Goal: Task Accomplishment & Management: Manage account settings

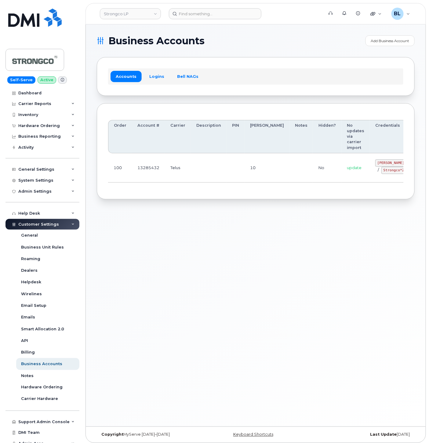
click at [204, 228] on div "Business Accounts Add Business Account Accounts Logins Bell NAGs Order Account …" at bounding box center [256, 225] width 340 height 402
drag, startPoint x: 275, startPoint y: 175, endPoint x: 332, endPoint y: 169, distance: 57.5
drag, startPoint x: 344, startPoint y: 163, endPoint x: 382, endPoint y: 163, distance: 38.8
click at [382, 163] on td "GHada@strongco.com / Strongco*20" at bounding box center [420, 167] width 101 height 29
copy code "GHada@strongco.com"
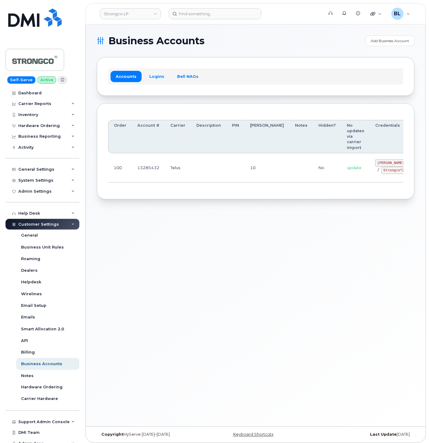
drag, startPoint x: 253, startPoint y: 176, endPoint x: 331, endPoint y: 179, distance: 78.5
click at [253, 176] on td "10" at bounding box center [267, 167] width 45 height 29
drag, startPoint x: 352, startPoint y: 169, endPoint x: 374, endPoint y: 172, distance: 22.2
click at [381, 172] on code "Strongco*20" at bounding box center [394, 170] width 27 height 7
copy code "Strongco*20"
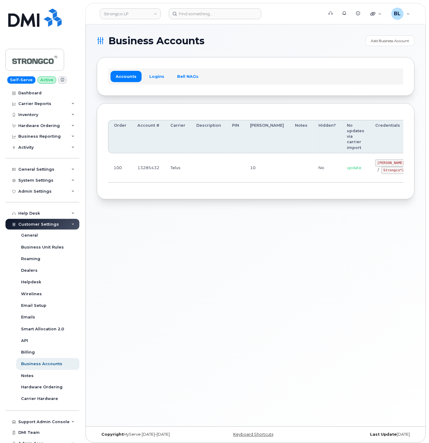
click at [202, 143] on th "Description" at bounding box center [209, 136] width 36 height 33
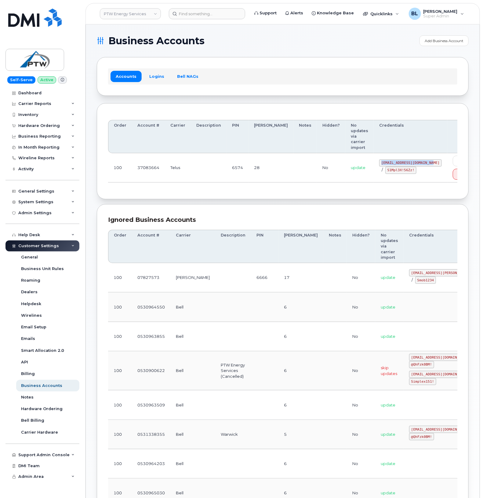
drag, startPoint x: 359, startPoint y: 151, endPoint x: 407, endPoint y: 152, distance: 47.4
click at [407, 159] on code "svc_simplex@ptwenergy.com" at bounding box center [410, 162] width 63 height 7
copy code "svc_simplex@ptwenergy.com"
drag, startPoint x: 277, startPoint y: 183, endPoint x: 335, endPoint y: 173, distance: 59.1
click at [277, 182] on div "Order Account # Carrier Description PIN Bill Day Notes Hidden? No updates via c…" at bounding box center [283, 151] width 372 height 97
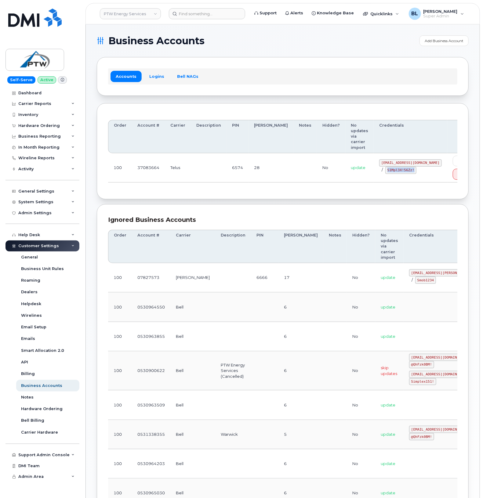
drag, startPoint x: 365, startPoint y: 158, endPoint x: 390, endPoint y: 162, distance: 25.1
click at [390, 167] on code "S1Mpl3X!56Zz!" at bounding box center [400, 170] width 31 height 7
copy code "S1Mpl3X!56Zz!"
click at [245, 190] on section "Business Accounts Add Business Account Accounts Logins Bell NAGs Order Account …" at bounding box center [283, 363] width 372 height 657
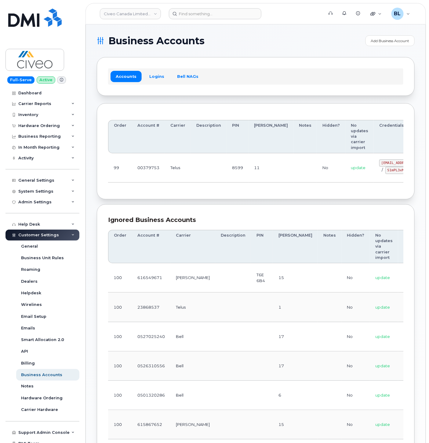
scroll to position [0, 44]
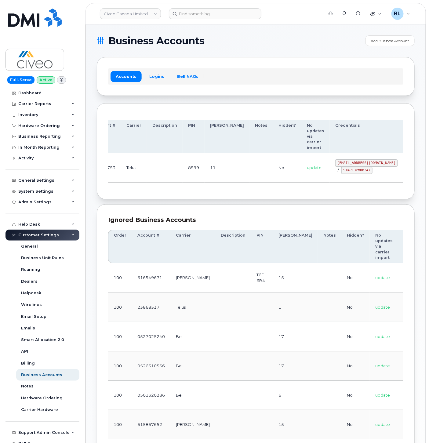
drag, startPoint x: 345, startPoint y: 166, endPoint x: 379, endPoint y: 166, distance: 33.3
drag, startPoint x: 304, startPoint y: 163, endPoint x: 361, endPoint y: 162, distance: 57.1
click at [361, 162] on code "svc_simplexmobility@civeo.com" at bounding box center [366, 162] width 63 height 7
copy code "svc_simplexmobility@civeo.com"
drag, startPoint x: 312, startPoint y: 171, endPoint x: 337, endPoint y: 172, distance: 24.5
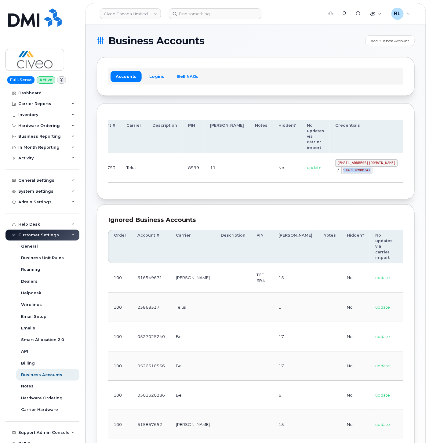
click at [341, 172] on code "S1mPL3xMOB!47" at bounding box center [356, 170] width 31 height 7
copy code "S1mPL3xMOB!47"
click at [137, 205] on section "Business Accounts Add Business Account Accounts Logins Bell NAGs Order Account …" at bounding box center [256, 319] width 318 height 568
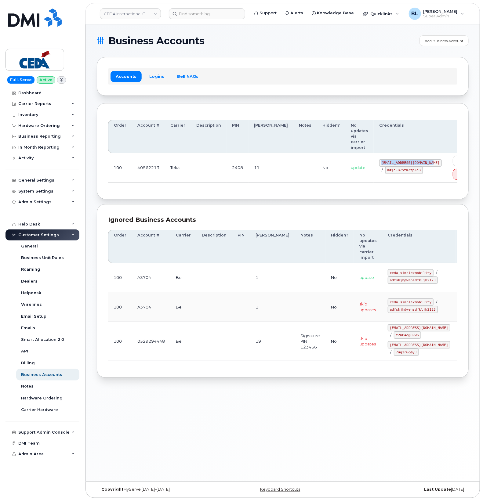
drag, startPoint x: 358, startPoint y: 159, endPoint x: 408, endPoint y: 158, distance: 49.5
click at [408, 159] on div "[EMAIL_ADDRESS][DOMAIN_NAME] / K#$*CB7$fk2fpJaB" at bounding box center [410, 166] width 63 height 15
copy code "[EMAIL_ADDRESS][DOMAIN_NAME]"
drag, startPoint x: 281, startPoint y: 176, endPoint x: 284, endPoint y: 175, distance: 3.2
click at [293, 175] on td at bounding box center [305, 167] width 24 height 29
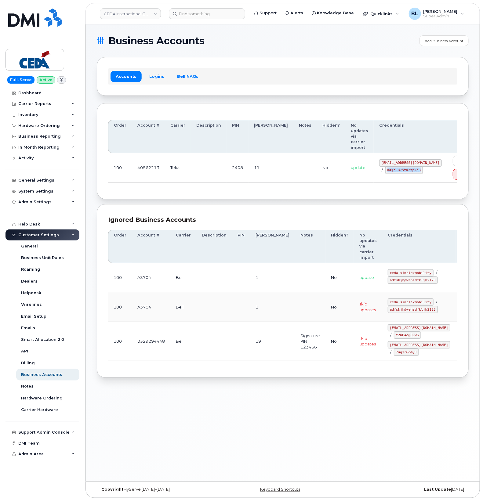
drag, startPoint x: 358, startPoint y: 166, endPoint x: 389, endPoint y: 168, distance: 31.9
click at [389, 168] on code "K#$*CB7$fk2fpJaB" at bounding box center [404, 170] width 38 height 7
copy code "K#$*CB7$fk2fpJaB"
click at [228, 190] on div "Order Account # Carrier Description PIN Bill Day Notes Hidden? No updates via c…" at bounding box center [283, 151] width 372 height 97
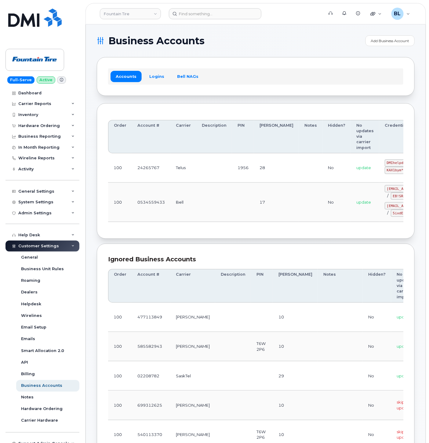
scroll to position [0, 31]
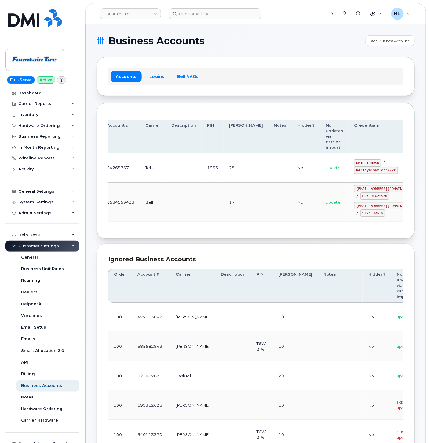
drag, startPoint x: 246, startPoint y: 181, endPoint x: 318, endPoint y: 180, distance: 72.7
drag, startPoint x: 323, startPoint y: 164, endPoint x: 344, endPoint y: 162, distance: 21.5
click at [354, 162] on code "DMIhelpdesk" at bounding box center [367, 162] width 27 height 7
copy code "DMIhelpdes"
drag, startPoint x: 344, startPoint y: 162, endPoint x: 323, endPoint y: 162, distance: 21.4
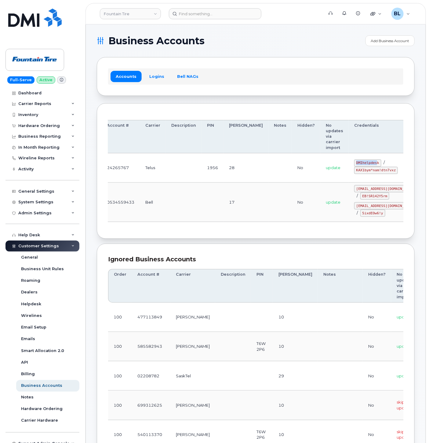
click at [354, 163] on code "DMIhelpdesk" at bounding box center [367, 162] width 27 height 7
drag, startPoint x: 323, startPoint y: 162, endPoint x: 346, endPoint y: 162, distance: 22.9
click at [354, 162] on code "DMIhelpdesk" at bounding box center [367, 162] width 27 height 7
copy code "DMIhelpdesk"
click at [354, 171] on code "KAX1bym*nam!dtn7vxz" at bounding box center [376, 170] width 44 height 7
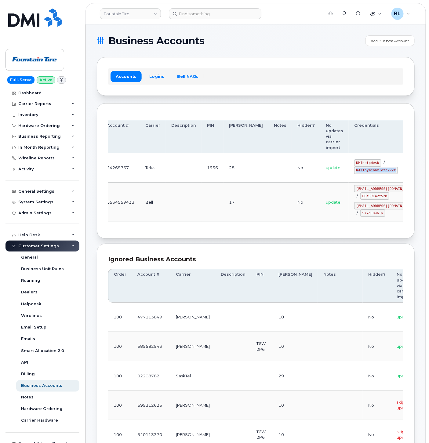
drag, startPoint x: 325, startPoint y: 170, endPoint x: 364, endPoint y: 173, distance: 39.2
click at [364, 173] on td "DMIhelpdesk / KAX1bym*nam!dtn7vxz" at bounding box center [386, 167] width 74 height 29
copy code "KAX1bym*nam!dtn7vxz"
click at [133, 224] on div "Order Account # Carrier Description PIN [PERSON_NAME] Notes Hidden? No updates …" at bounding box center [255, 171] width 295 height 113
